Goal: Navigation & Orientation: Find specific page/section

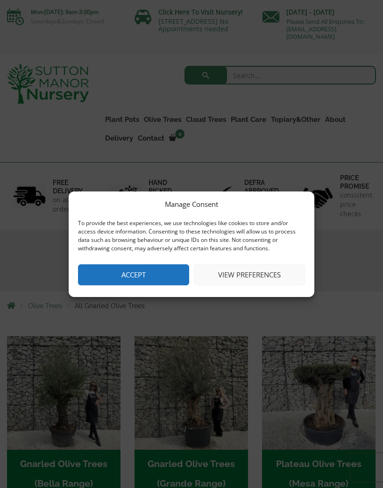
click at [143, 272] on button "Accept" at bounding box center [133, 274] width 111 height 21
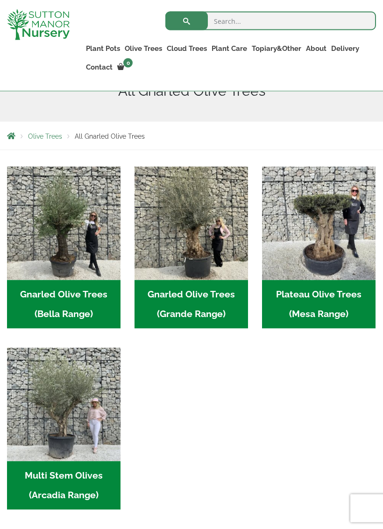
scroll to position [153, 0]
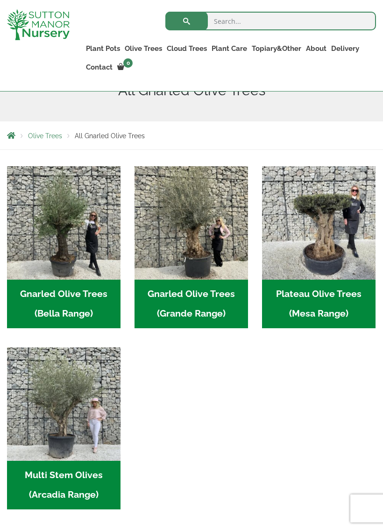
click at [193, 252] on img "Visit product category Gnarled Olive Trees (Grande Range)" at bounding box center [190, 222] width 113 height 113
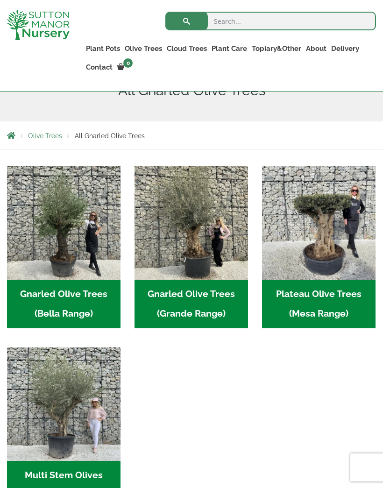
click at [82, 414] on img "Visit product category Multi Stem Olives (Arcadia Range)" at bounding box center [63, 403] width 113 height 113
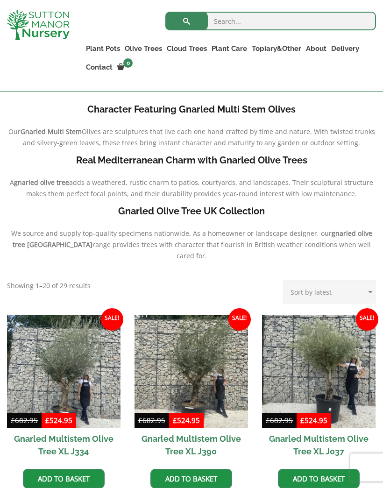
scroll to position [212, 0]
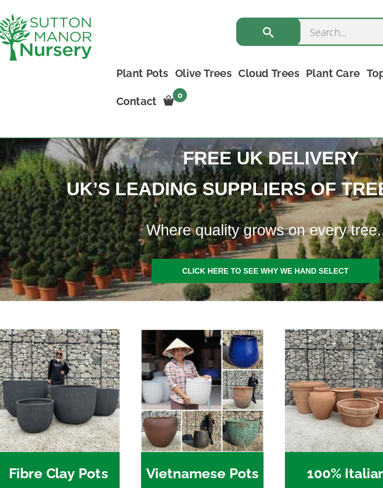
scroll to position [151, 0]
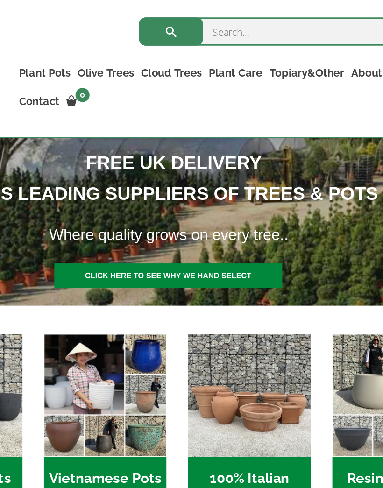
click at [0, 0] on link "Ilex Crenata Cloud Trees" at bounding box center [0, 0] width 0 height 0
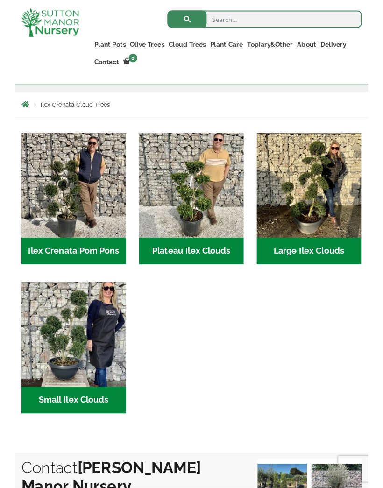
scroll to position [175, 0]
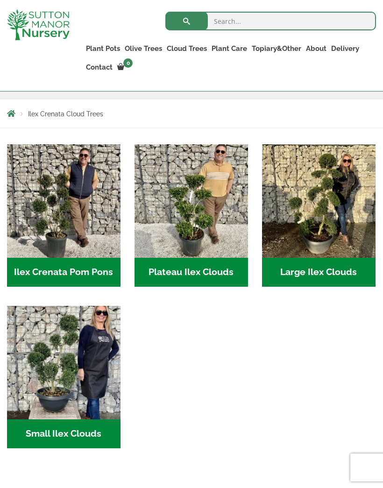
click at [69, 383] on img "Visit product category Small Ilex Clouds" at bounding box center [63, 362] width 113 height 113
